Goal: Complete application form

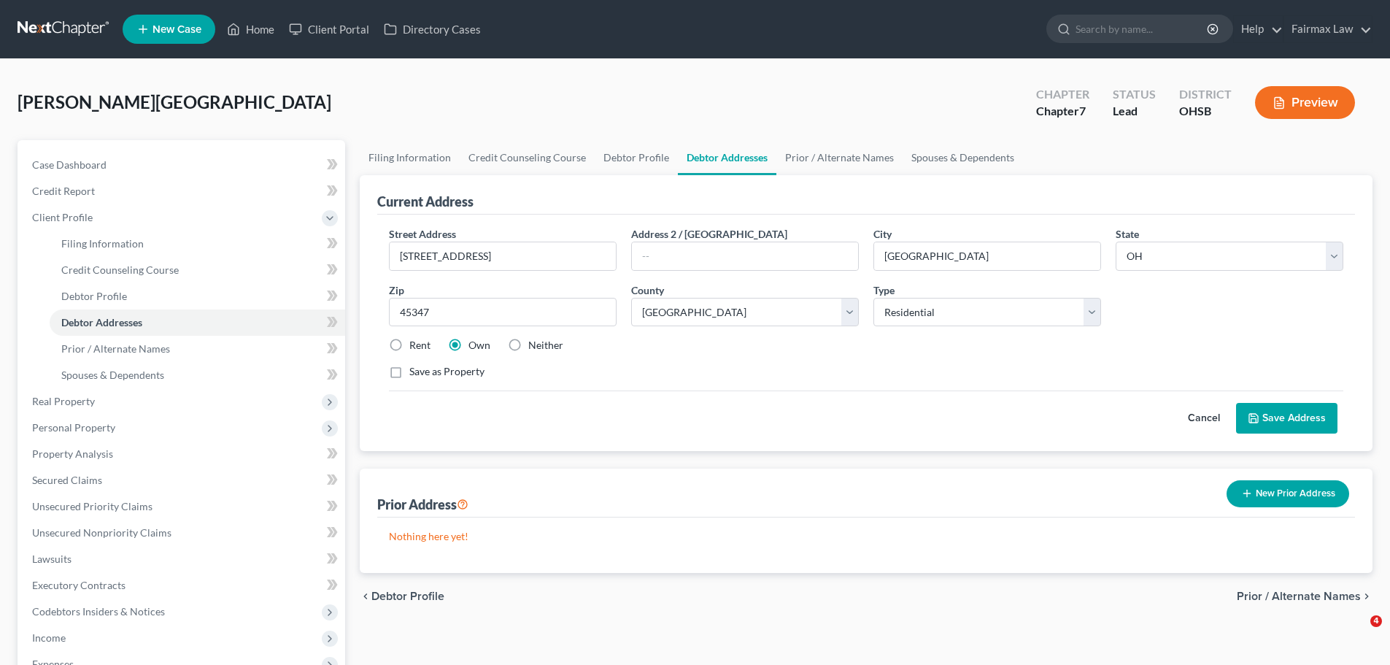
select select "36"
select select "67"
select select "0"
click at [86, 395] on span "Real Property" at bounding box center [63, 401] width 63 height 12
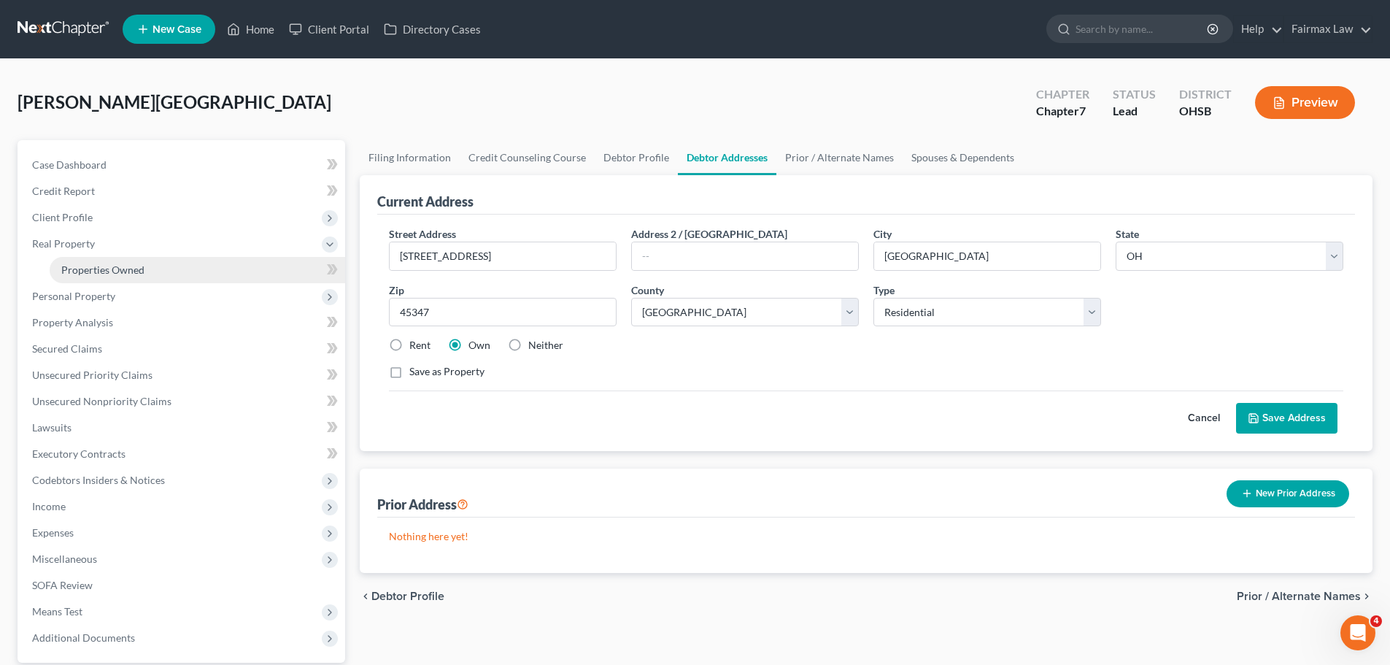
click at [107, 272] on span "Properties Owned" at bounding box center [102, 269] width 83 height 12
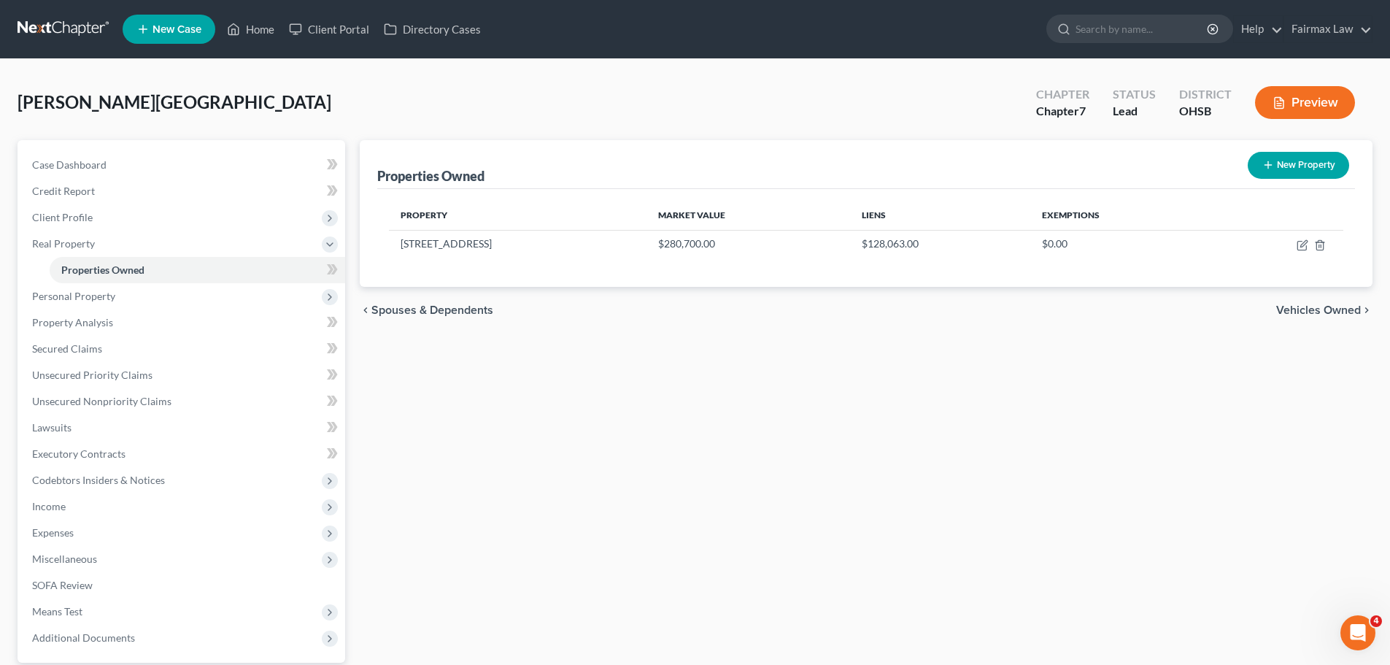
click at [1304, 171] on button "New Property" at bounding box center [1298, 165] width 101 height 27
select select "36"
select select "67"
select select "0"
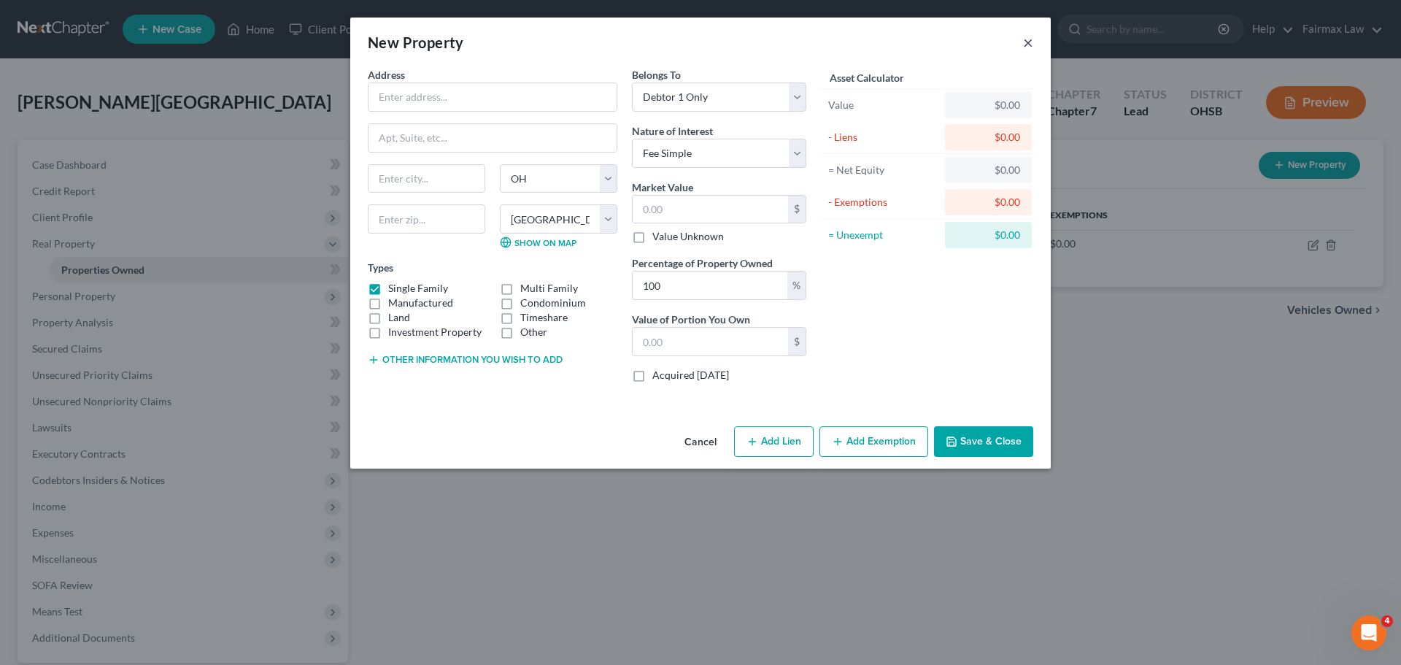
click at [1031, 43] on button "×" at bounding box center [1028, 43] width 10 height 18
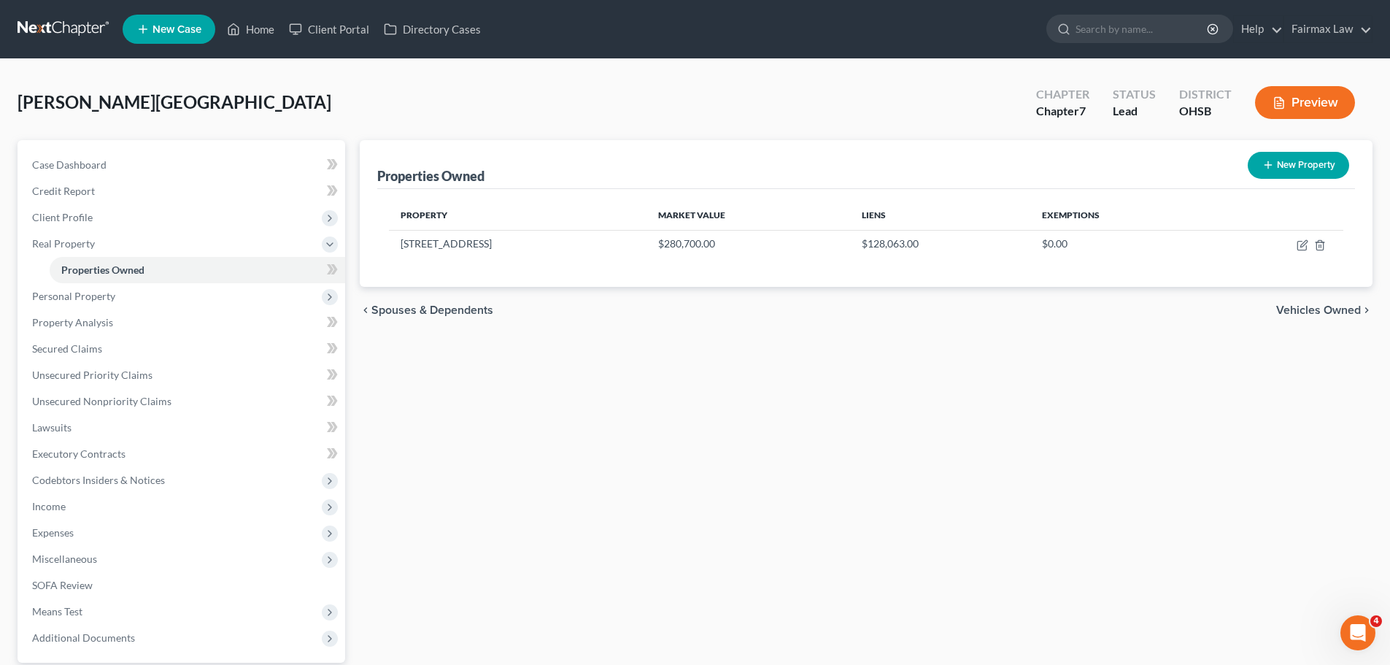
click at [1312, 176] on button "New Property" at bounding box center [1298, 165] width 101 height 27
select select "36"
select select "67"
select select "0"
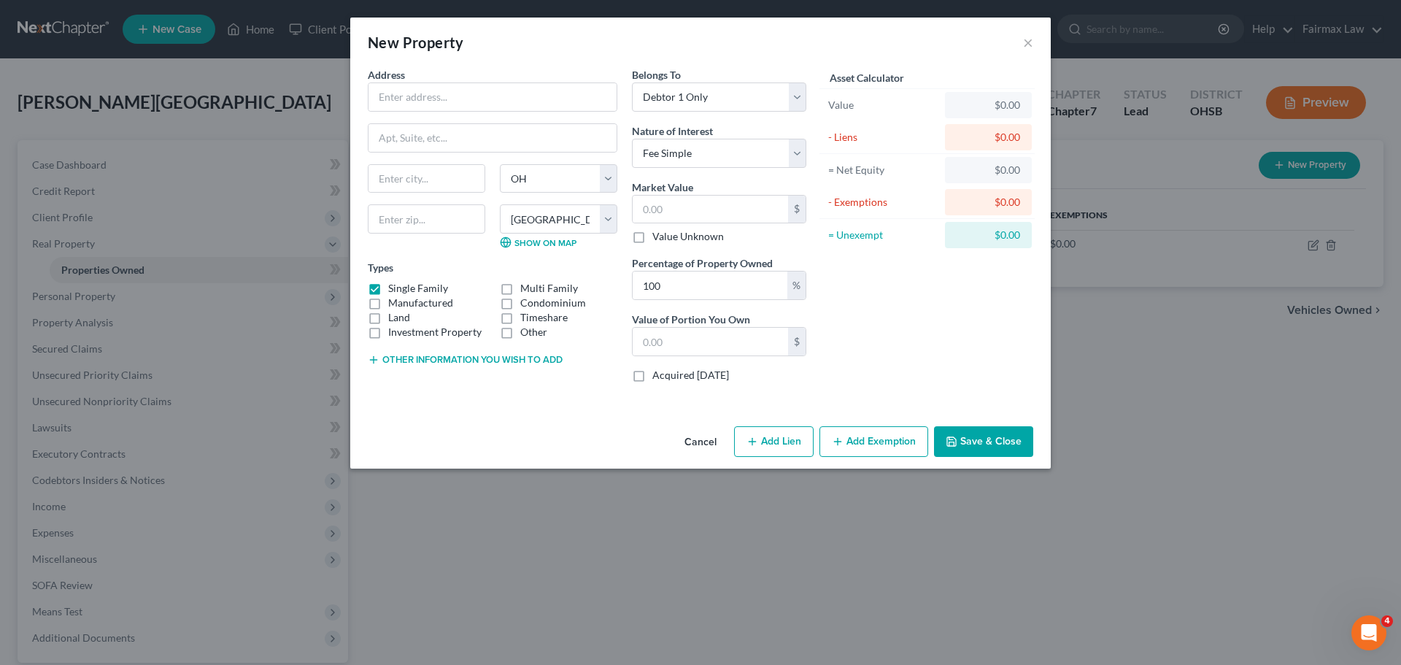
click at [1034, 44] on div "New Property ×" at bounding box center [700, 43] width 700 height 50
drag, startPoint x: 1031, startPoint y: 43, endPoint x: 890, endPoint y: 120, distance: 160.7
click at [1031, 44] on button "×" at bounding box center [1028, 43] width 10 height 18
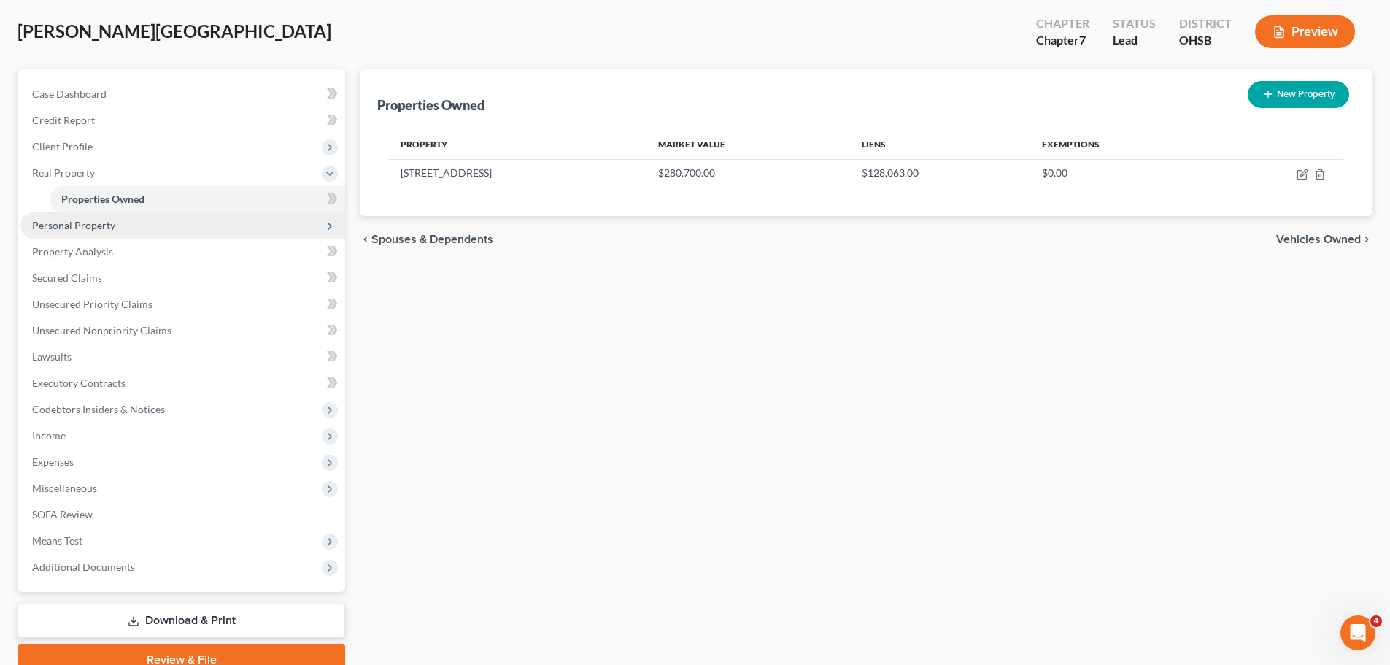
scroll to position [137, 0]
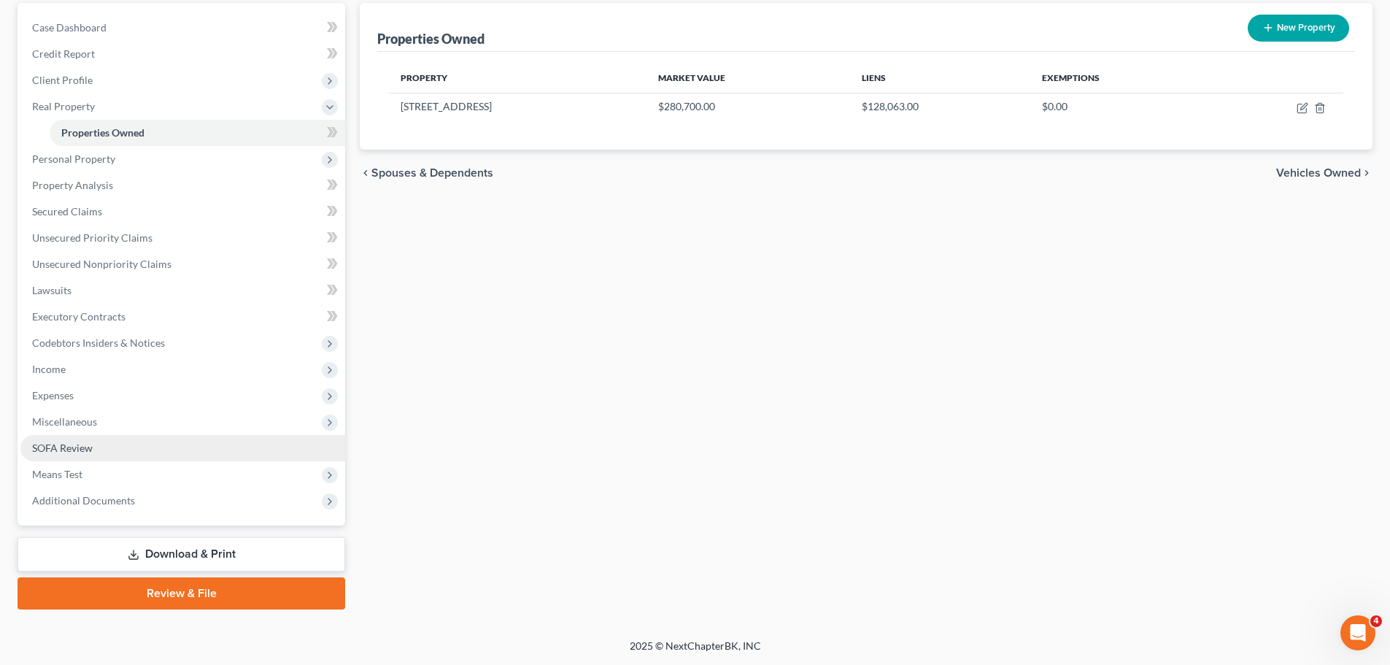
click at [72, 444] on span "SOFA Review" at bounding box center [62, 447] width 61 height 12
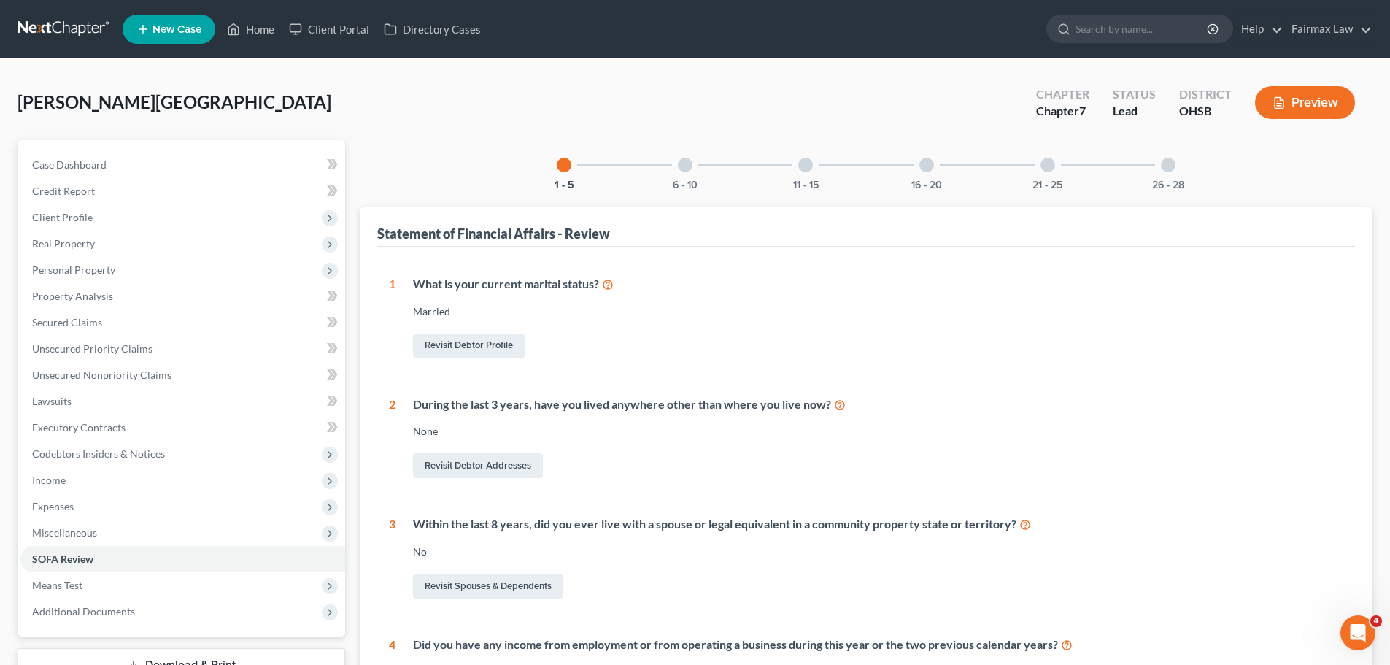
click at [938, 160] on div "16 - 20" at bounding box center [927, 165] width 50 height 50
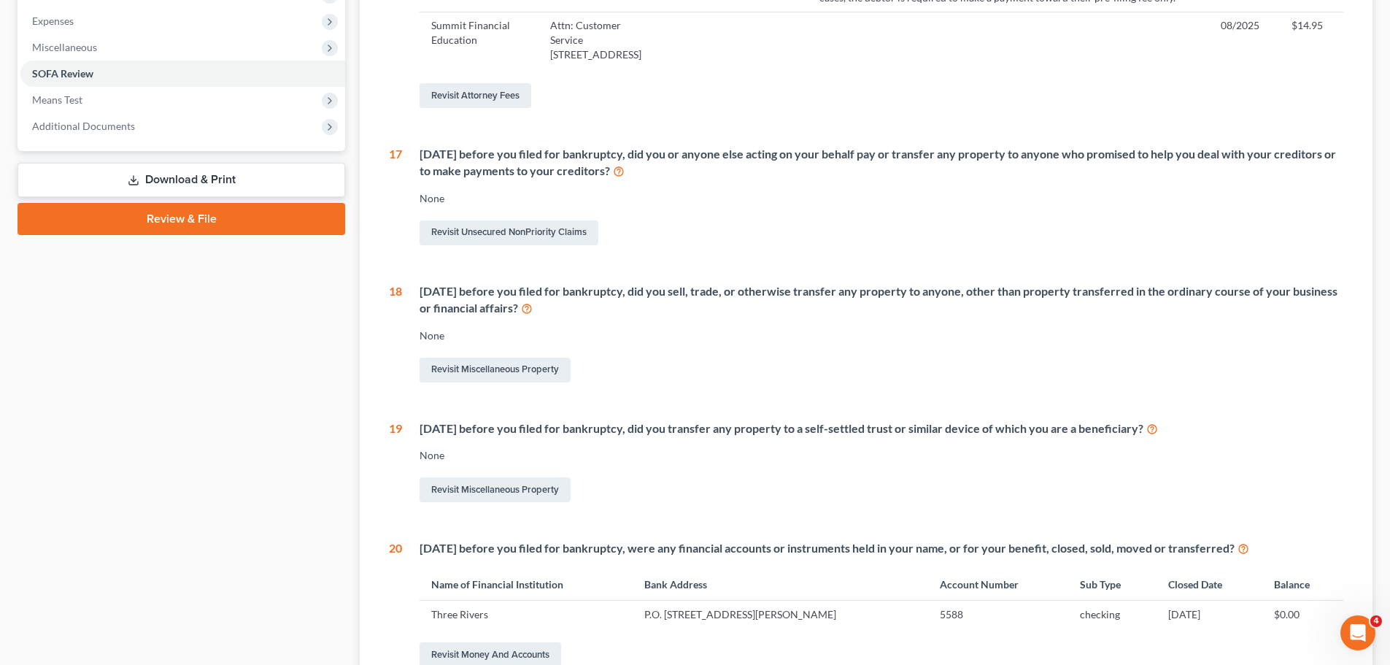
scroll to position [511, 0]
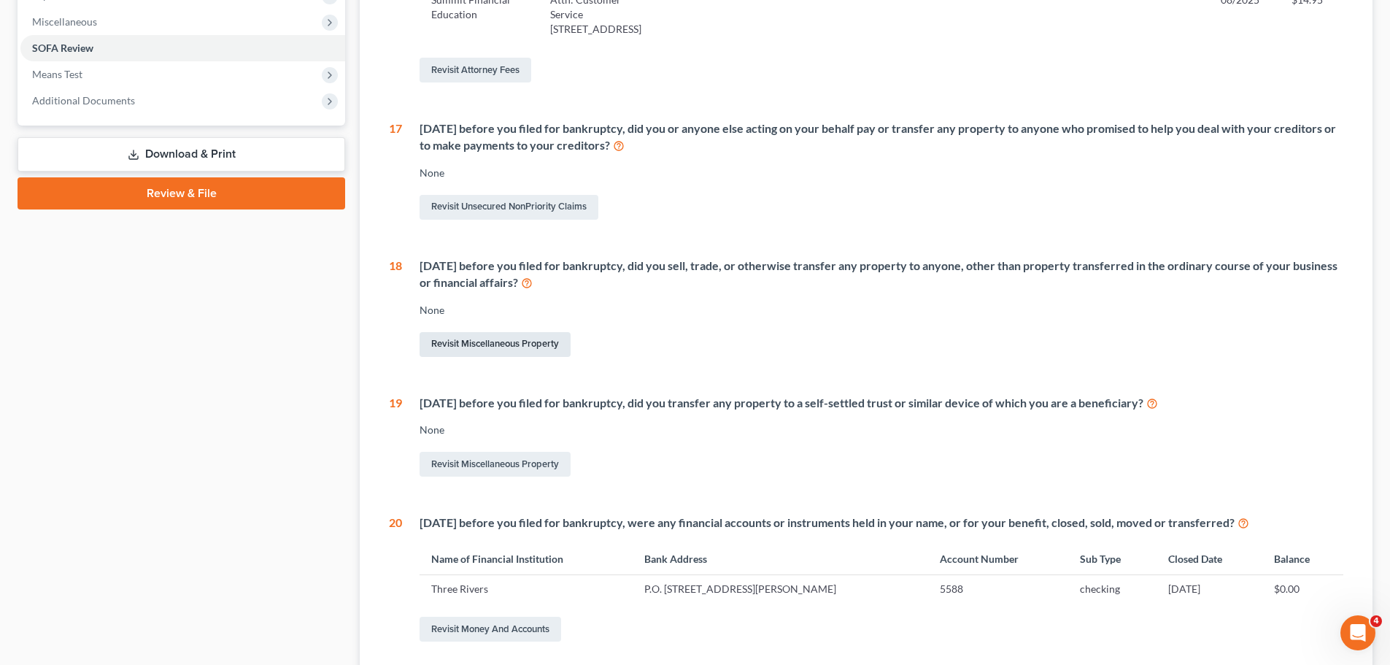
click at [463, 345] on link "Revisit Miscellaneous Property" at bounding box center [495, 344] width 151 height 25
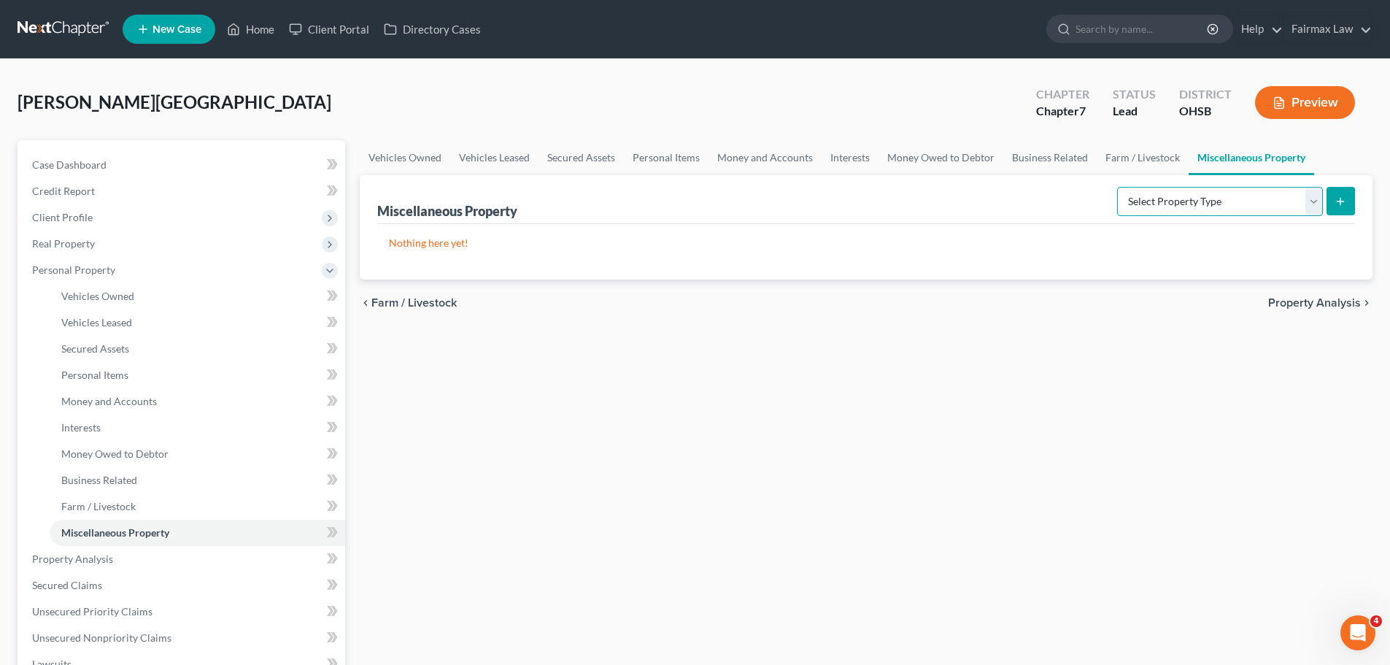
click at [1230, 198] on select "Select Property Type Assigned for Creditor Benefit [DATE] Holding for Another N…" at bounding box center [1220, 201] width 206 height 29
select select "transferred"
click at [1117, 187] on select "Select Property Type Assigned for Creditor Benefit [DATE] Holding for Another N…" at bounding box center [1220, 201] width 206 height 29
click at [1337, 196] on icon "submit" at bounding box center [1341, 202] width 12 height 12
select select "Ordinary ([DATE])"
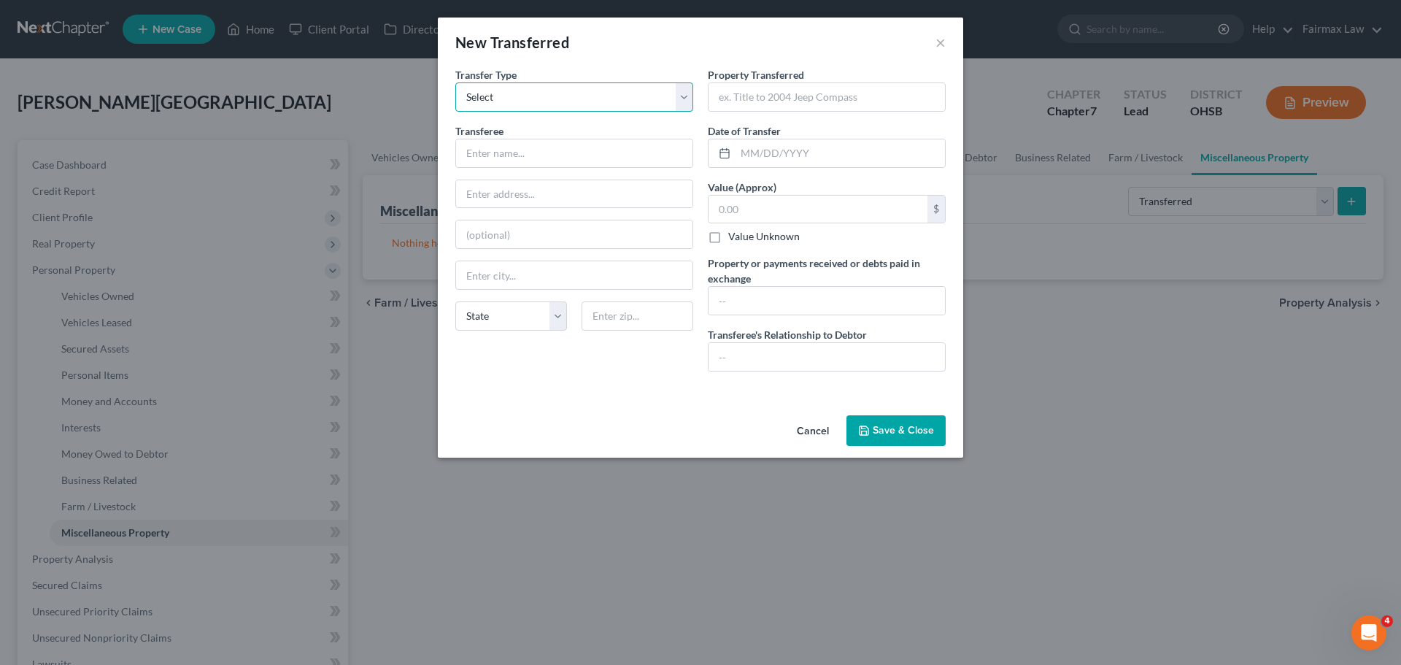
click at [596, 93] on select "Select Ordinary ([DATE]) [DATE]" at bounding box center [574, 96] width 238 height 29
click at [835, 158] on input "text" at bounding box center [839, 153] width 209 height 28
type input "[DATE]"
paste input "[STREET_ADDRESS][PERSON_NAME]"
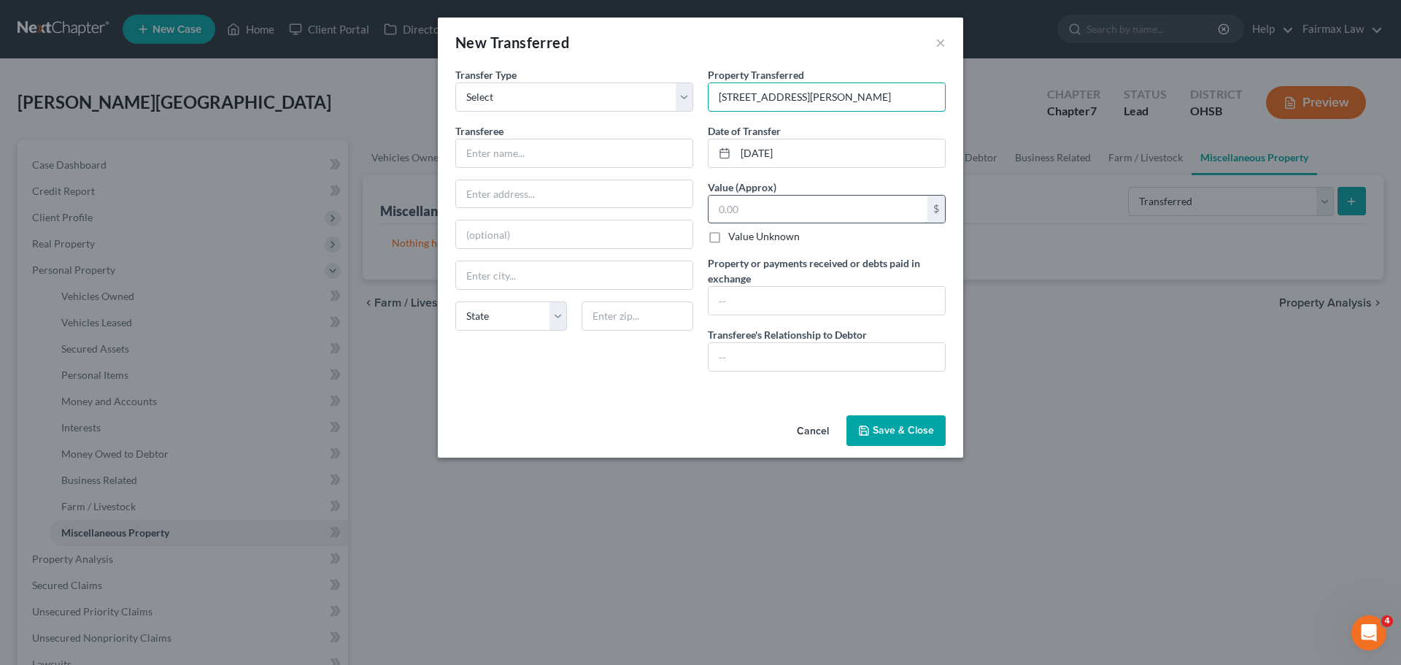
type input "[STREET_ADDRESS][PERSON_NAME]"
click at [769, 203] on input "text" at bounding box center [817, 210] width 219 height 28
type input "146,000"
click at [883, 420] on button "Save & Close" at bounding box center [895, 430] width 99 height 31
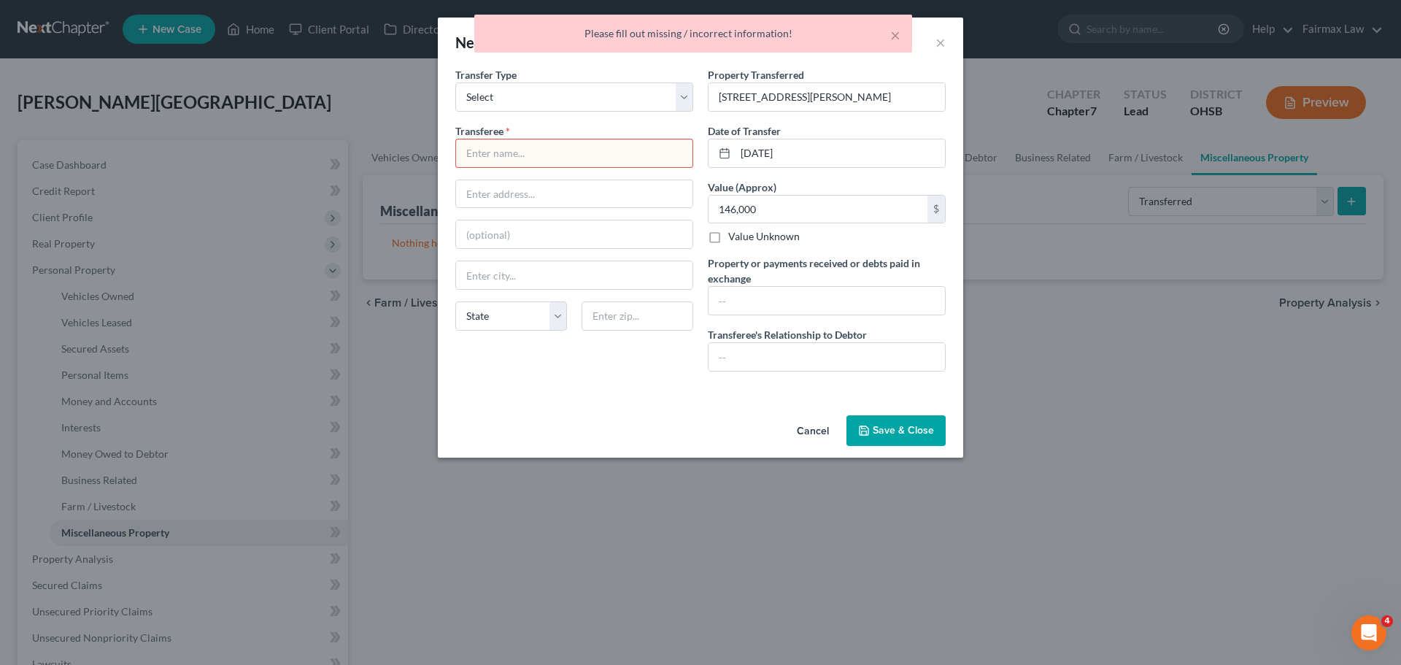
click at [619, 166] on input "text" at bounding box center [574, 153] width 236 height 28
type input "."
click at [935, 417] on button "Save & Close" at bounding box center [895, 430] width 99 height 31
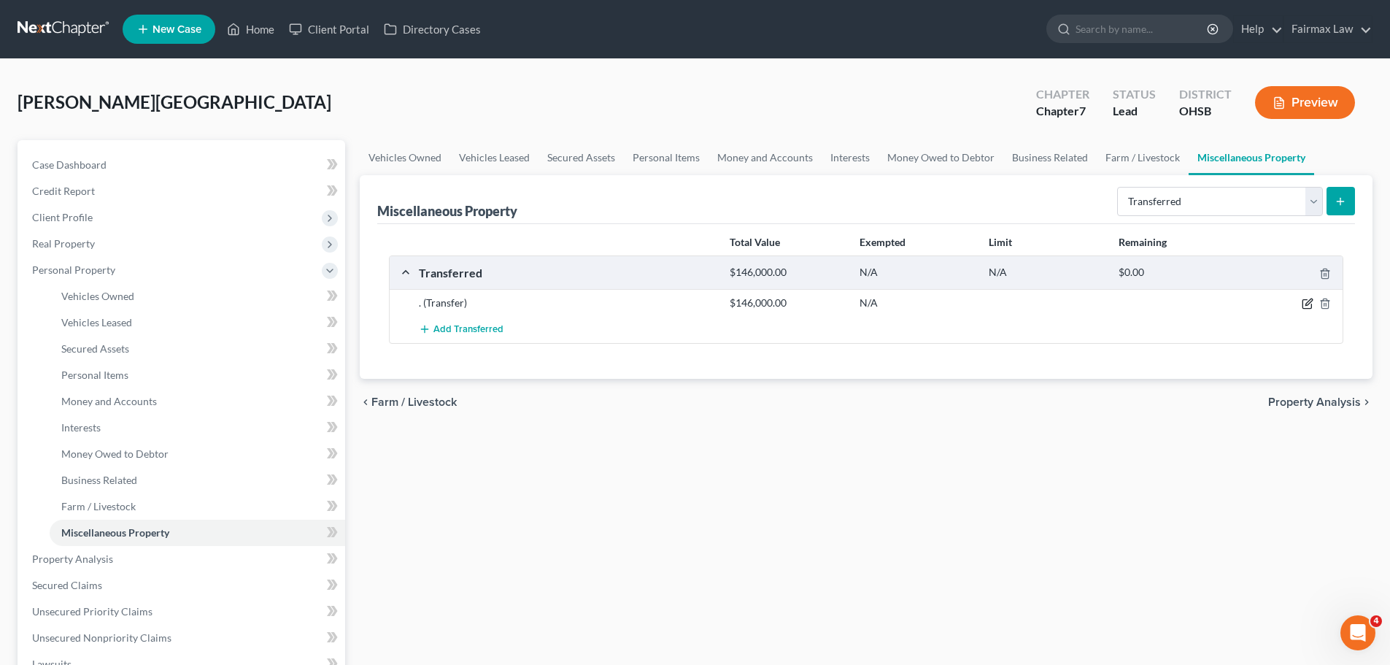
click at [1305, 302] on icon "button" at bounding box center [1308, 304] width 12 height 12
select select "Ordinary ([DATE])"
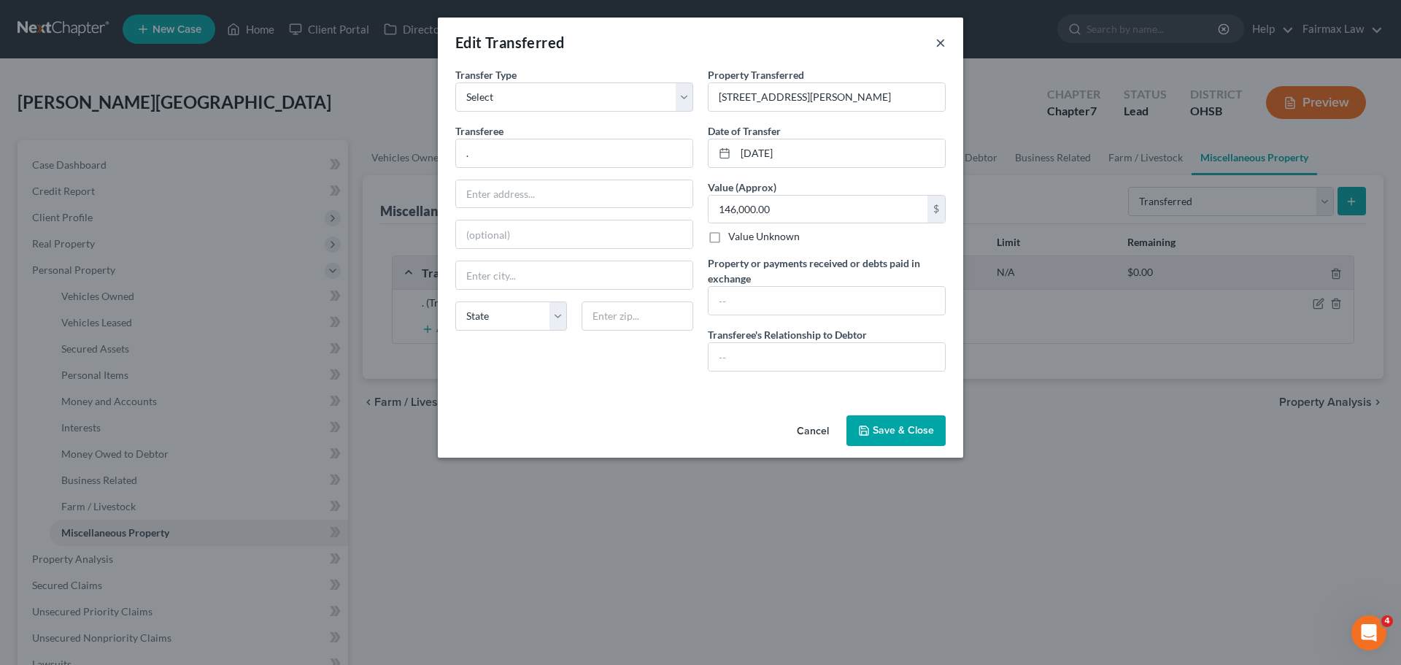
click at [937, 43] on button "×" at bounding box center [940, 43] width 10 height 18
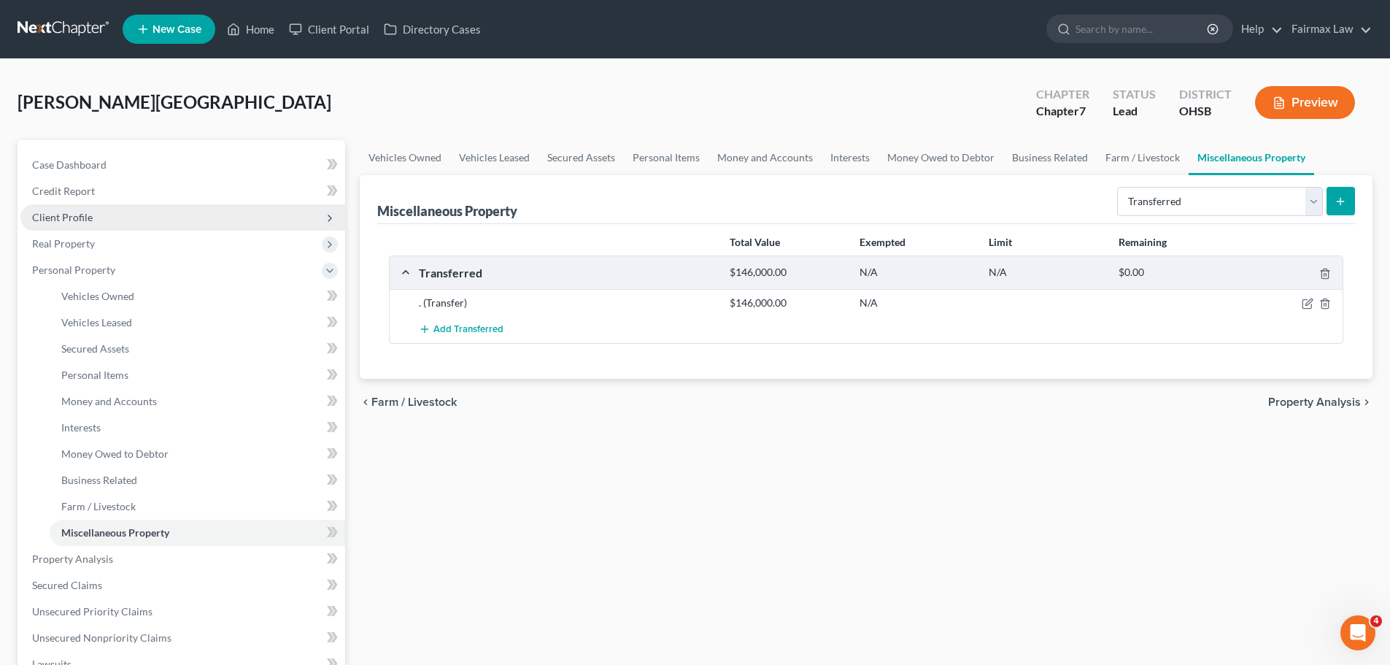
click at [82, 204] on span "Client Profile" at bounding box center [182, 217] width 325 height 26
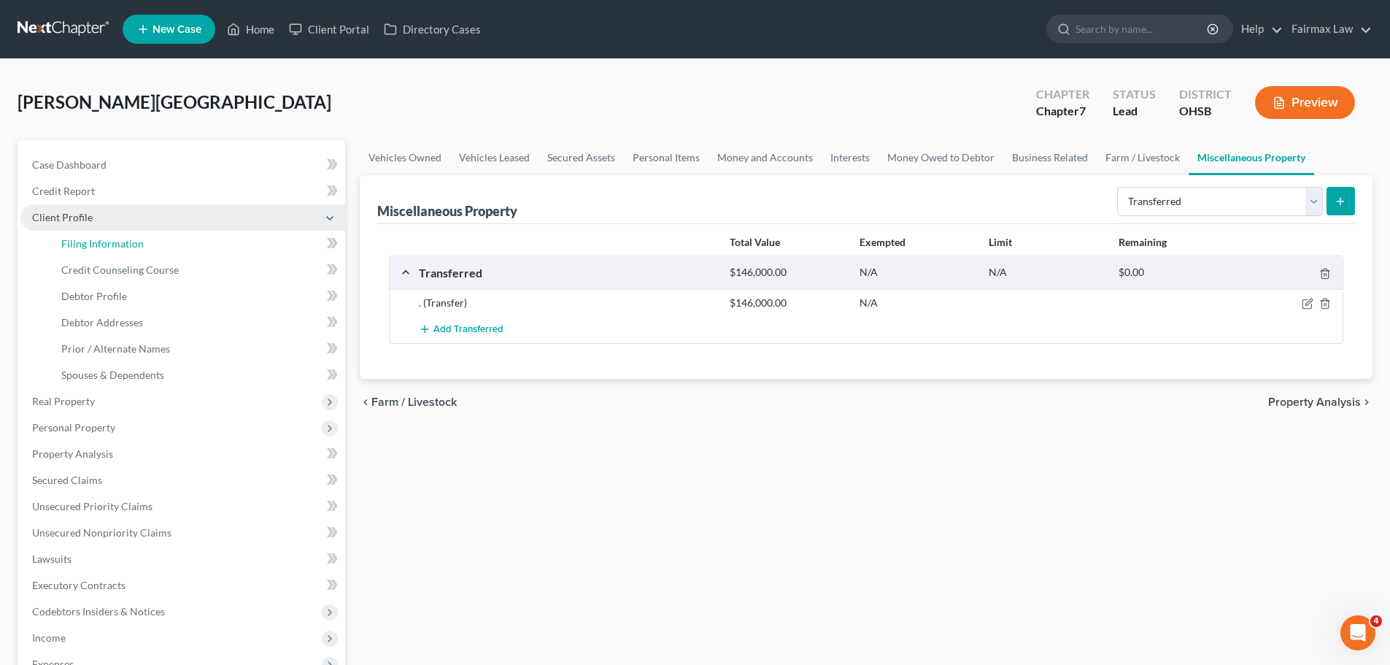
drag, startPoint x: 96, startPoint y: 236, endPoint x: 113, endPoint y: 222, distance: 21.8
click at [97, 236] on link "Filing Information" at bounding box center [198, 244] width 296 height 26
select select "1"
select select "0"
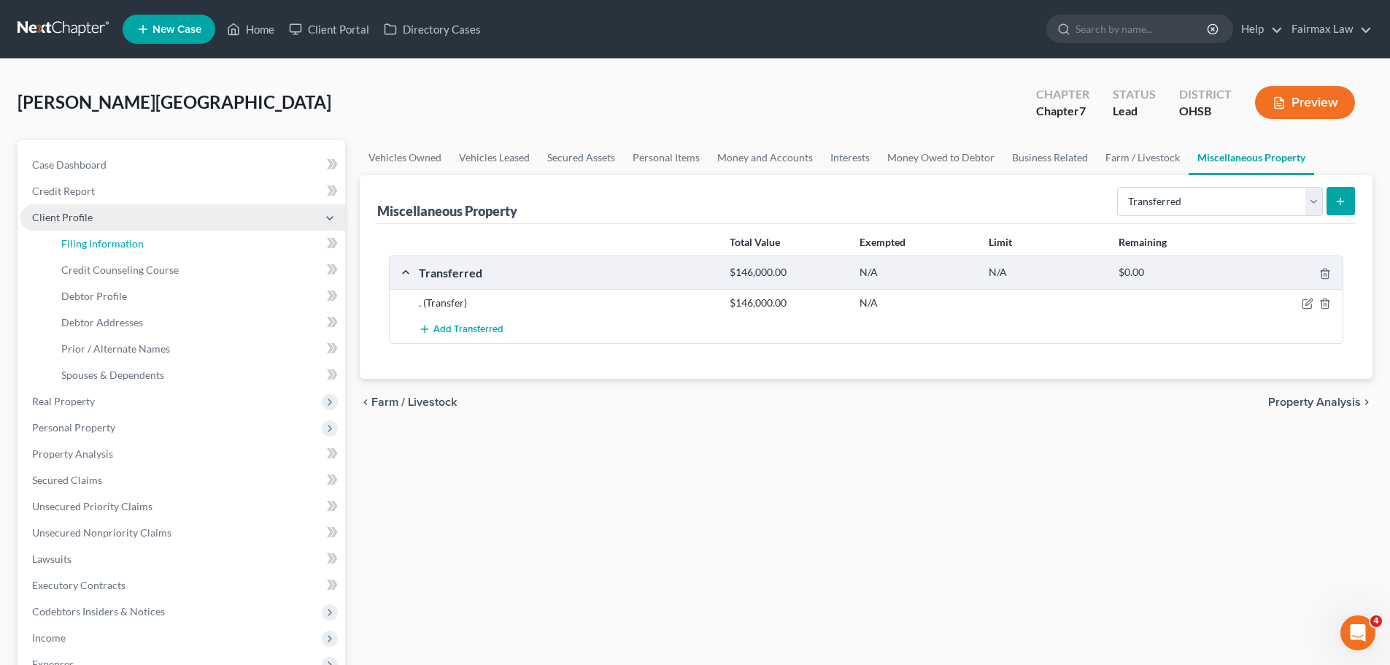
select select "62"
select select "16"
select select "0"
select select "36"
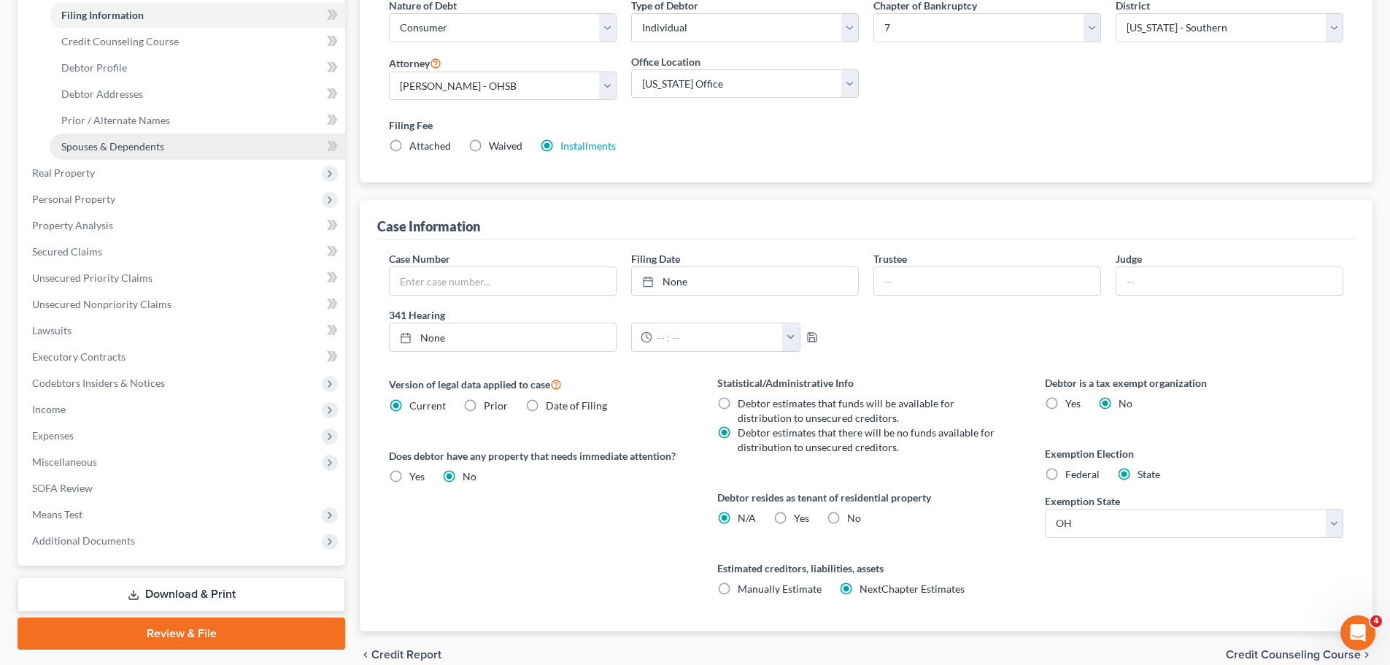
scroll to position [292, 0]
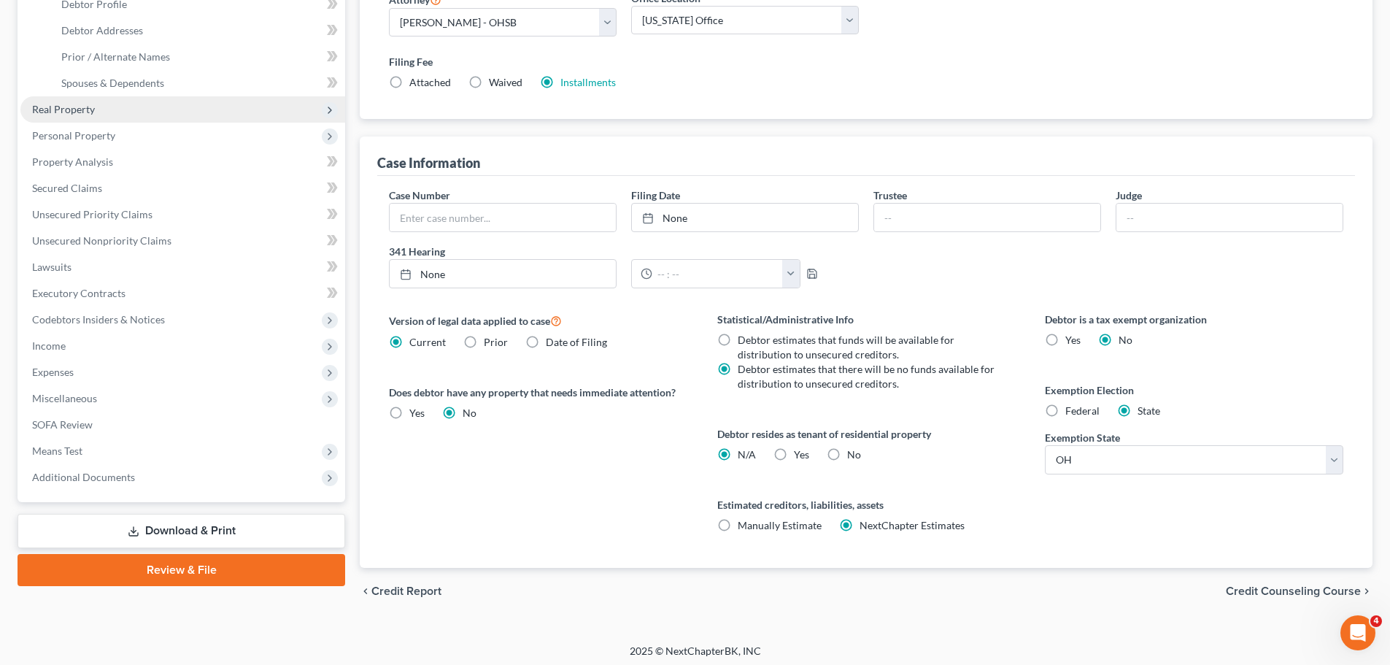
click at [83, 115] on span "Real Property" at bounding box center [63, 109] width 63 height 12
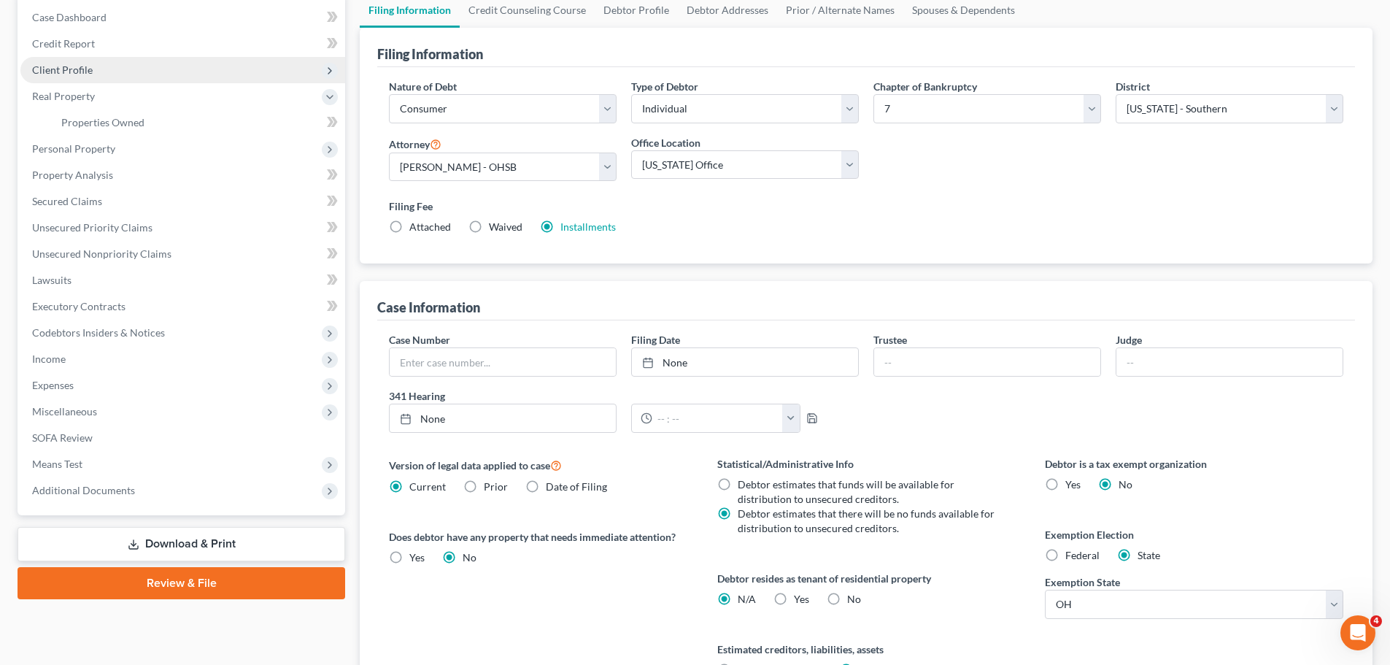
scroll to position [146, 0]
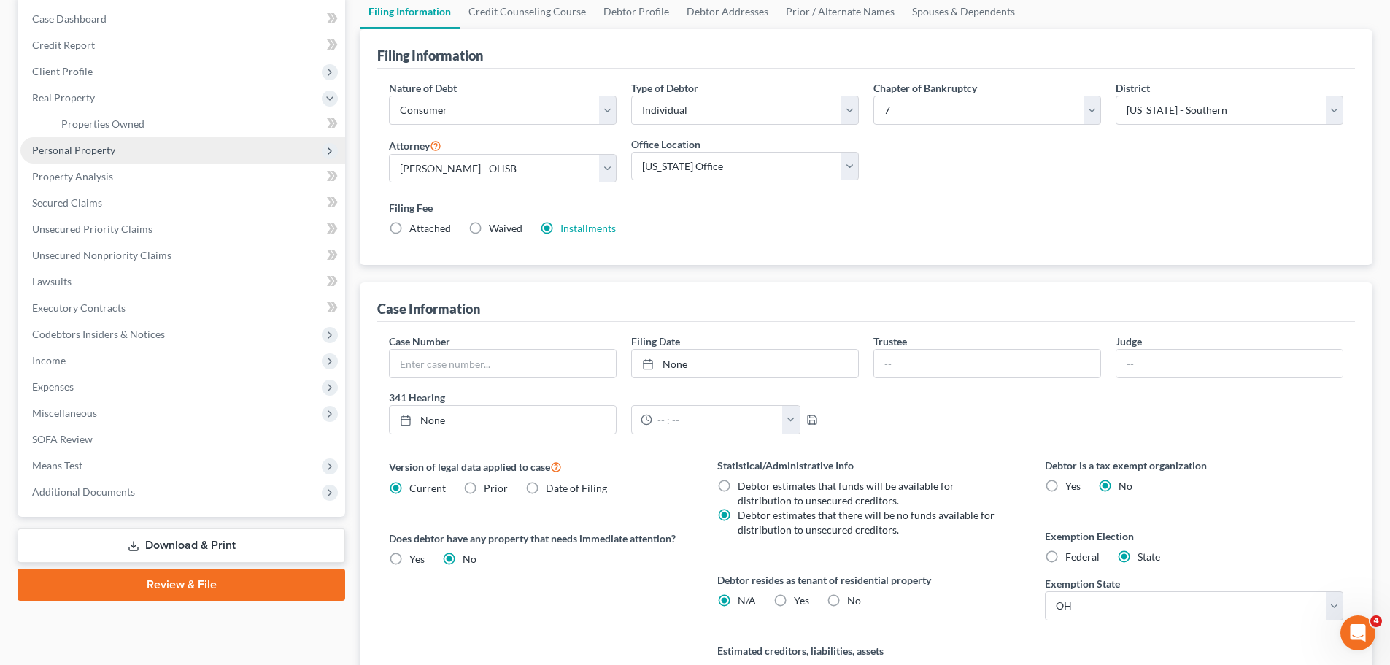
click at [99, 147] on span "Personal Property" at bounding box center [73, 150] width 83 height 12
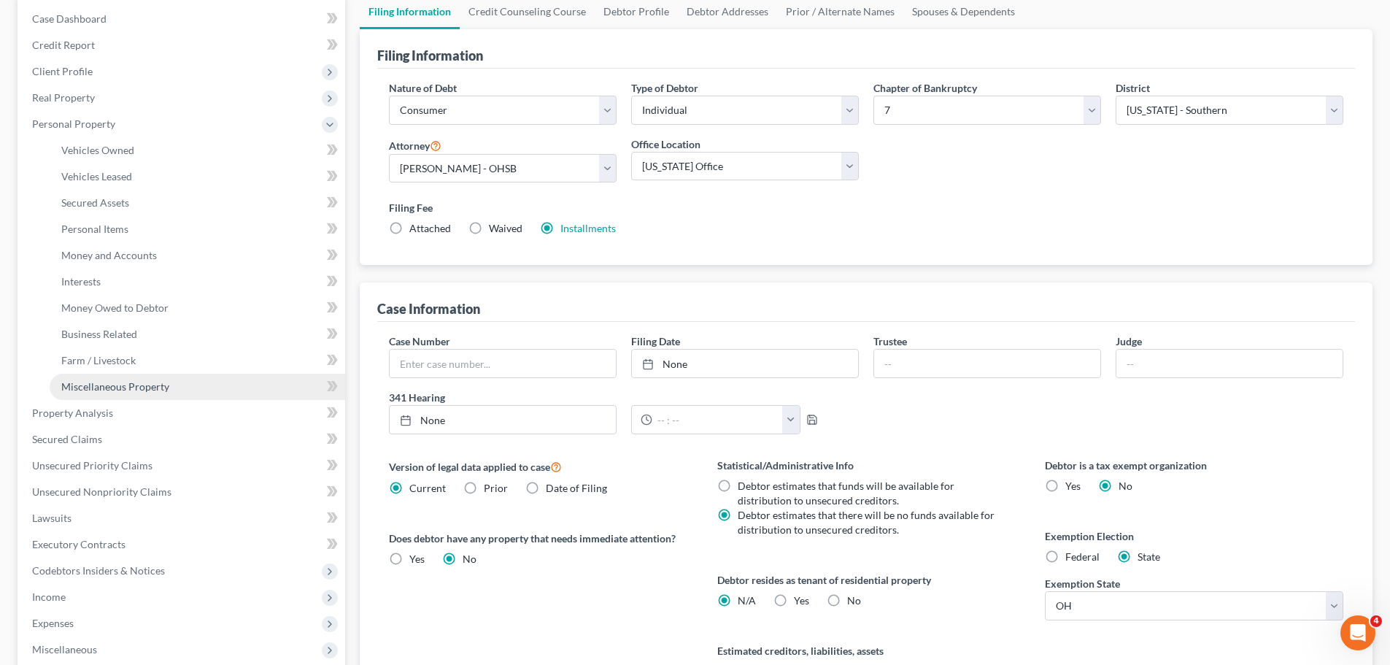
click at [76, 382] on span "Miscellaneous Property" at bounding box center [115, 386] width 108 height 12
